Goal: Information Seeking & Learning: Learn about a topic

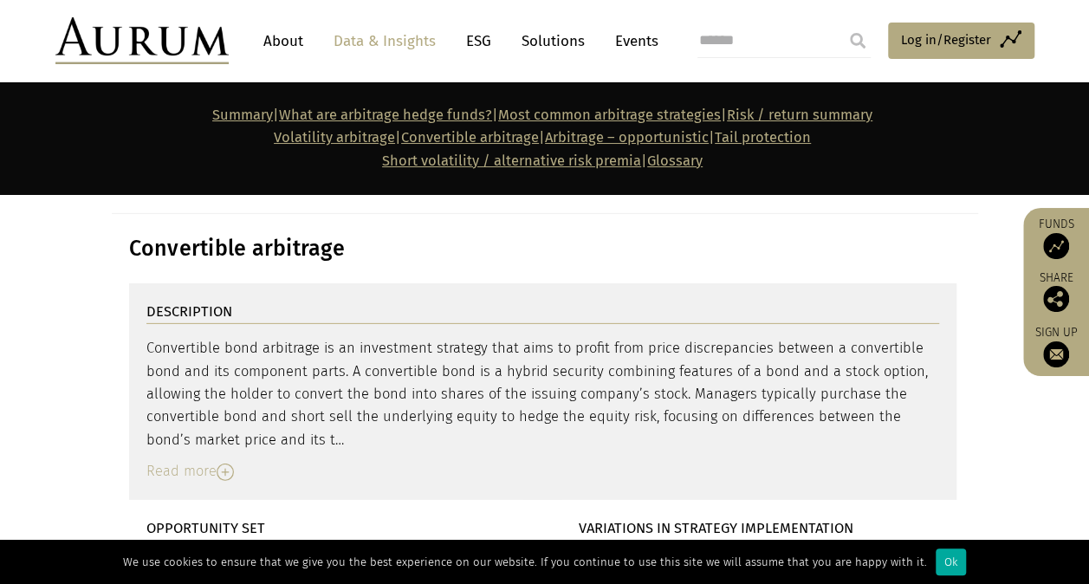
scroll to position [5630, 0]
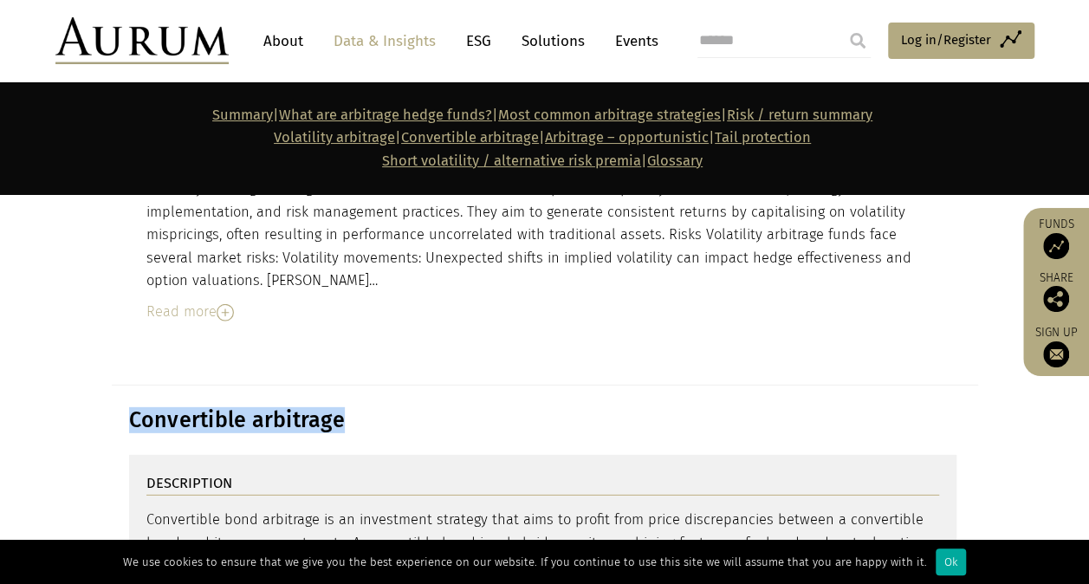
drag, startPoint x: 376, startPoint y: 334, endPoint x: 73, endPoint y: 331, distance: 303.2
click at [73, 385] on section "Convertible arbitrage" at bounding box center [544, 419] width 1089 height 69
copy h3 "Convertible arbitrage"
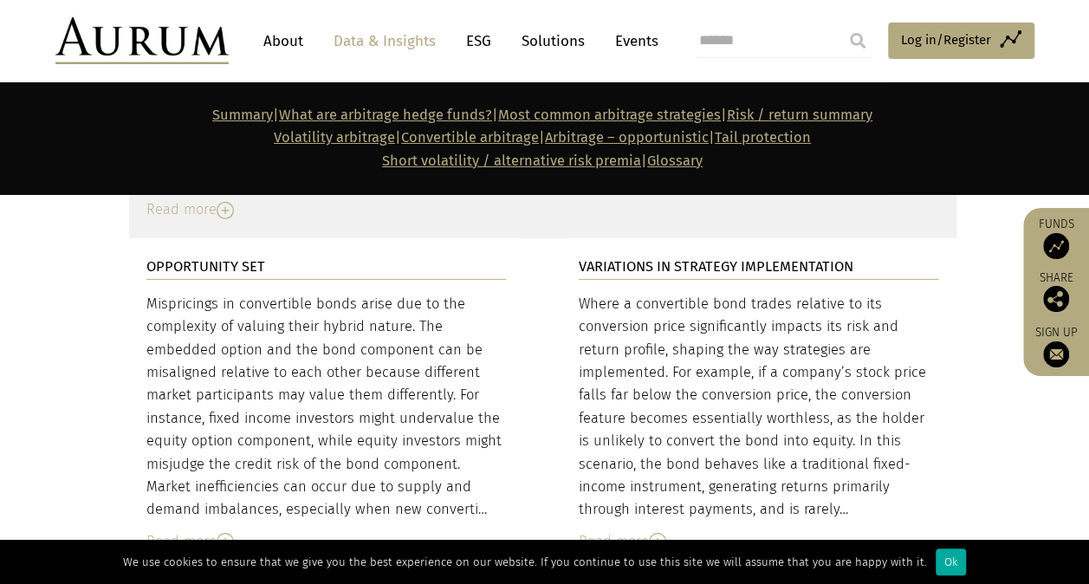
click at [655, 533] on img at bounding box center [657, 541] width 17 height 17
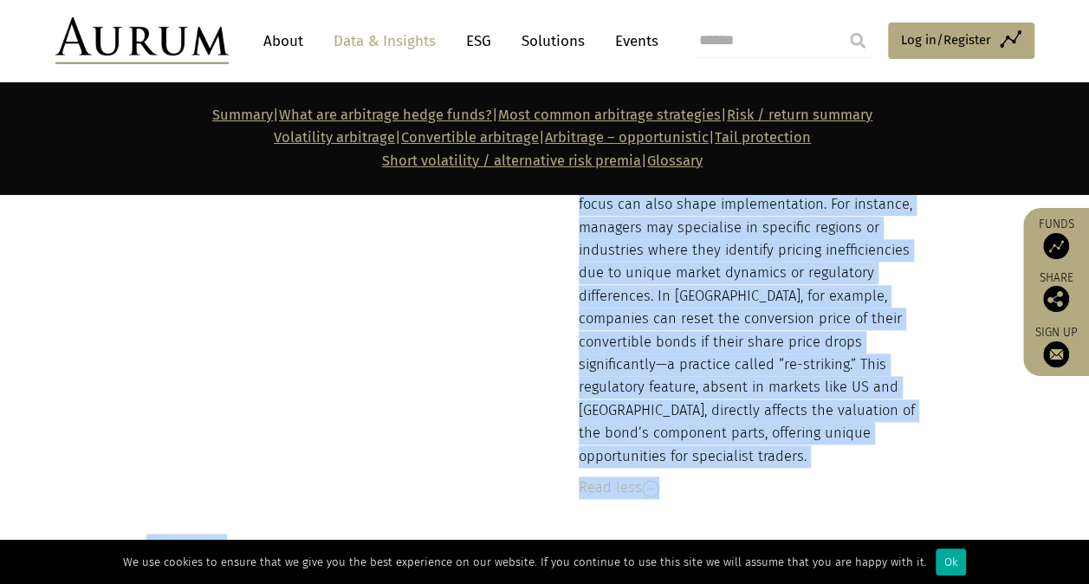
scroll to position [7189, 0]
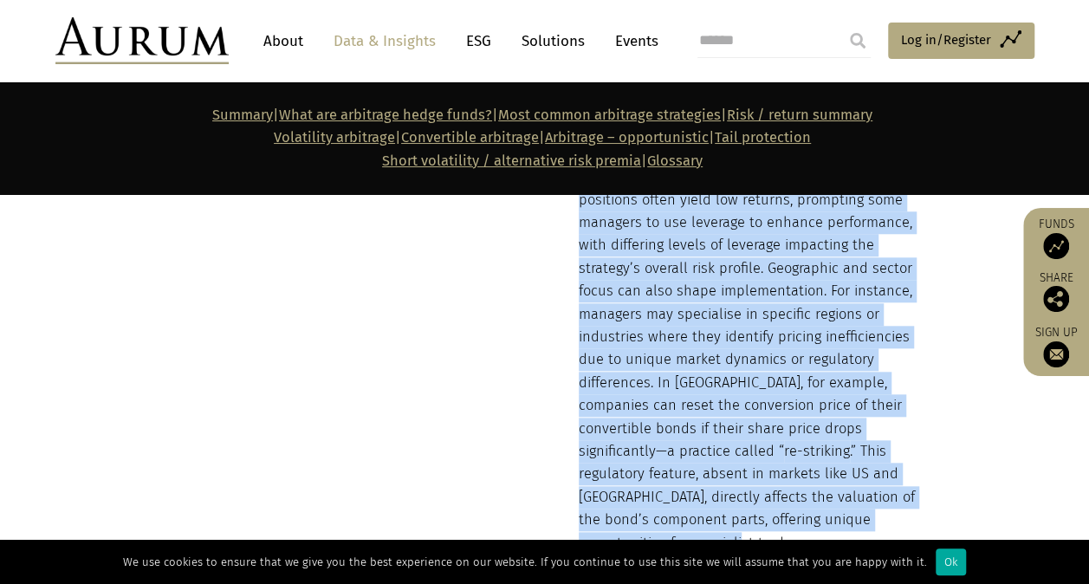
drag, startPoint x: 911, startPoint y: 255, endPoint x: 712, endPoint y: 407, distance: 250.3
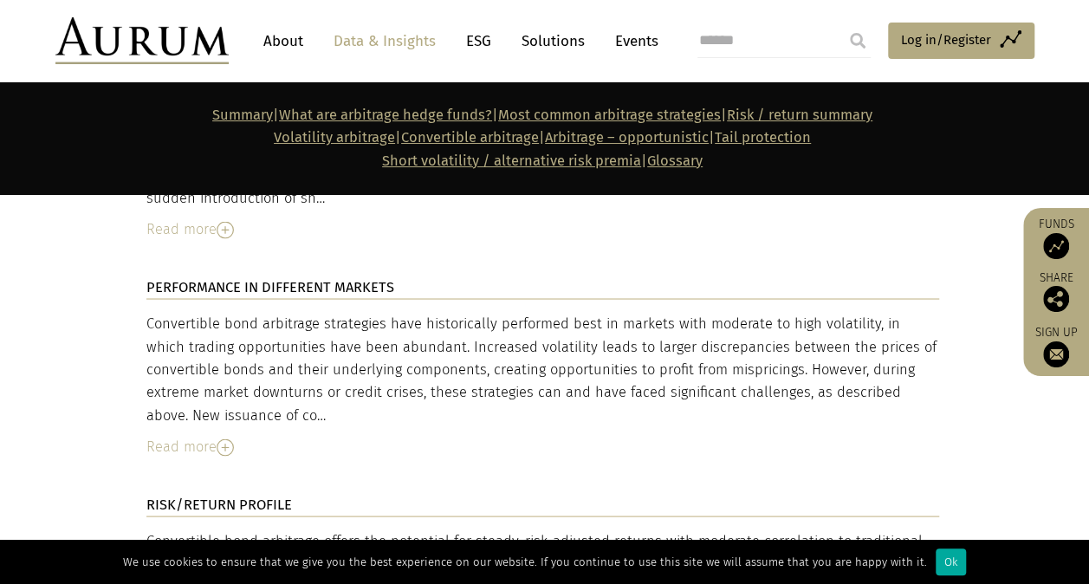
scroll to position [8314, 0]
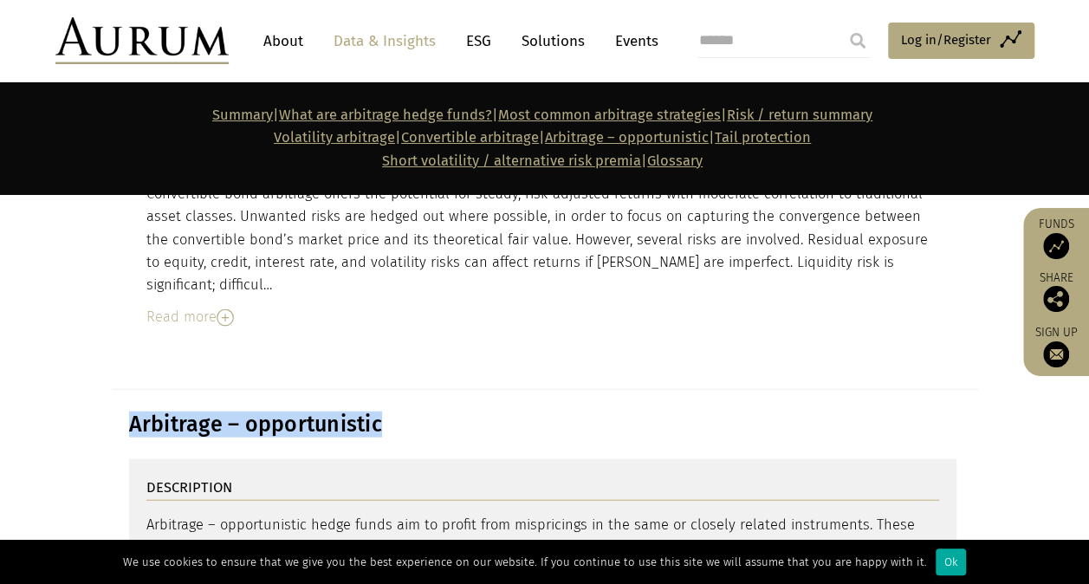
drag, startPoint x: 430, startPoint y: 253, endPoint x: 113, endPoint y: 278, distance: 317.1
click at [113, 390] on section "Arbitrage – opportunistic" at bounding box center [544, 424] width 1089 height 69
copy h3 "Arbitrage – opportunistic"
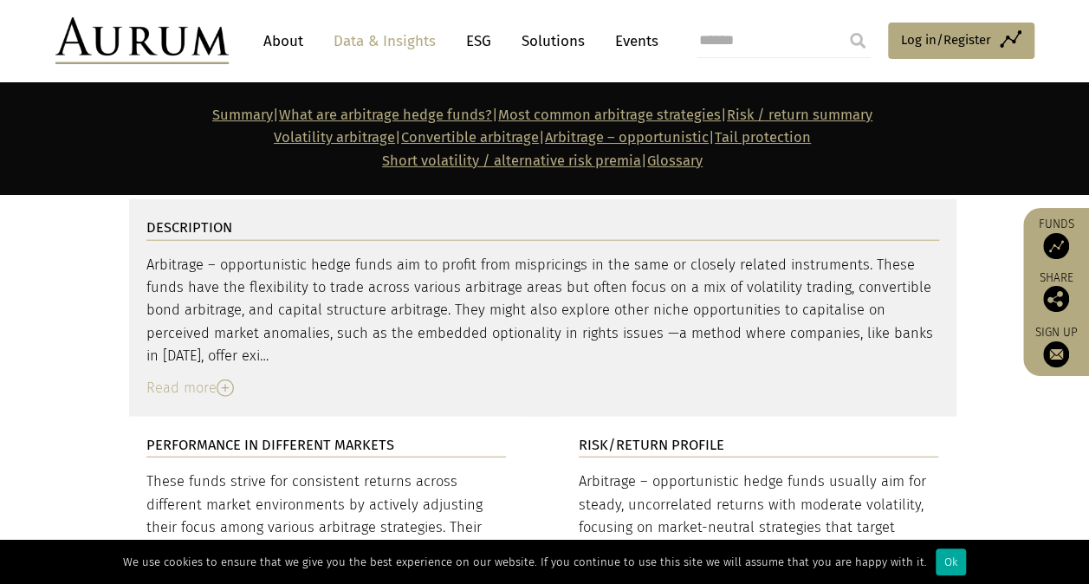
scroll to position [8488, 0]
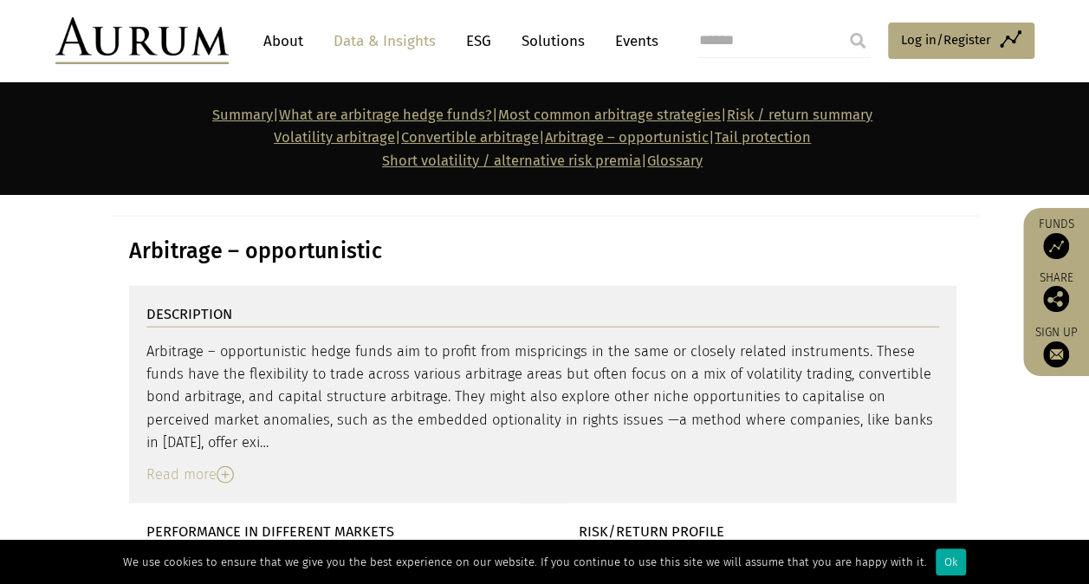
click at [236, 463] on div "Read more" at bounding box center [542, 474] width 792 height 23
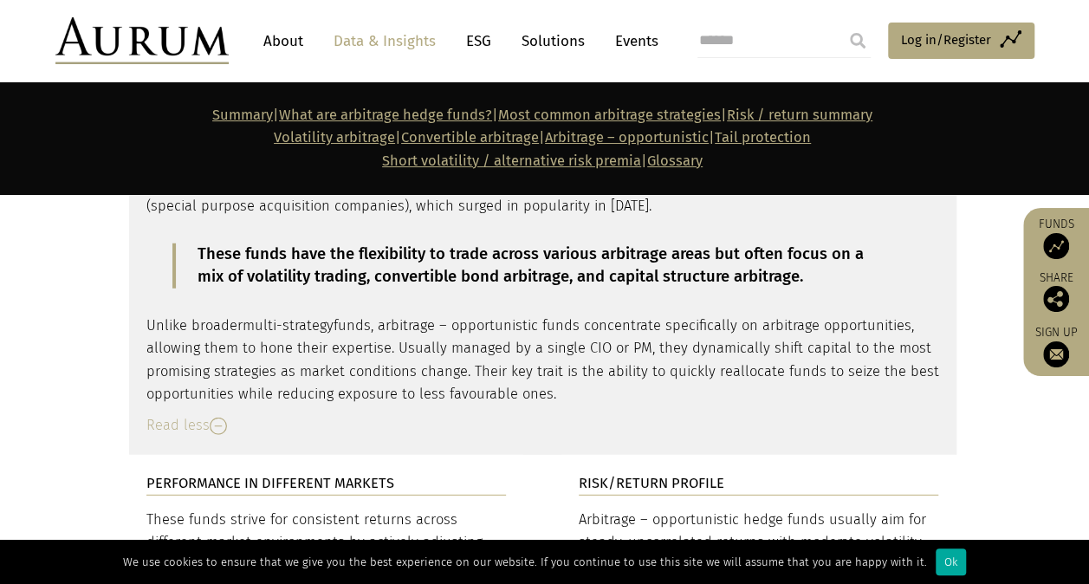
scroll to position [8661, 0]
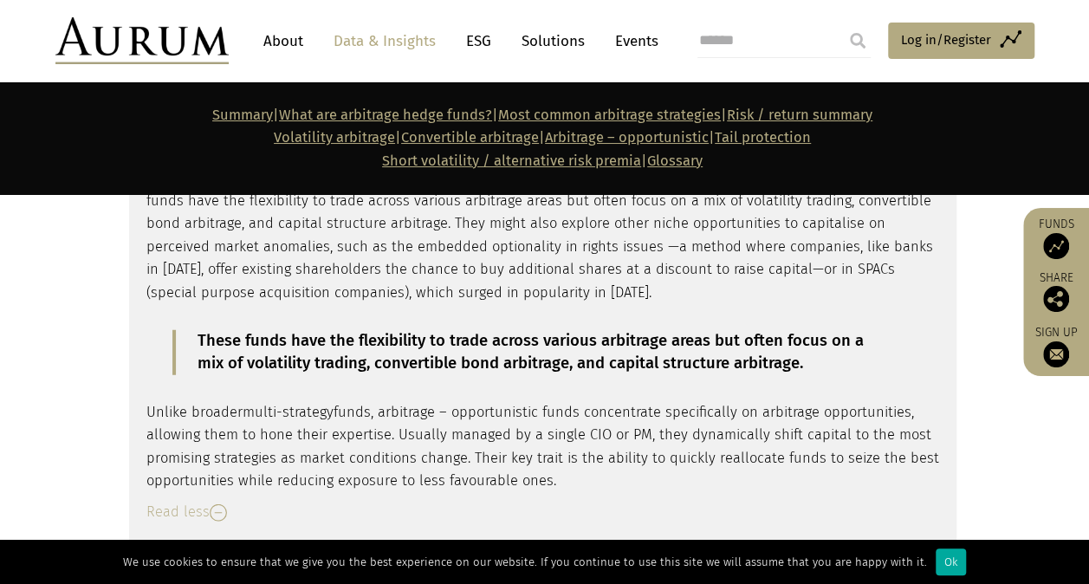
drag, startPoint x: 575, startPoint y: 324, endPoint x: 469, endPoint y: 303, distance: 108.5
click at [469, 401] on p "Unlike broader multi-strategy funds, arbitrage – opportunistic funds concentrat…" at bounding box center [542, 447] width 792 height 92
copy p "Their key trait is the ability to quickly reallocate funds to seize the best op…"
